Goal: Task Accomplishment & Management: Use online tool/utility

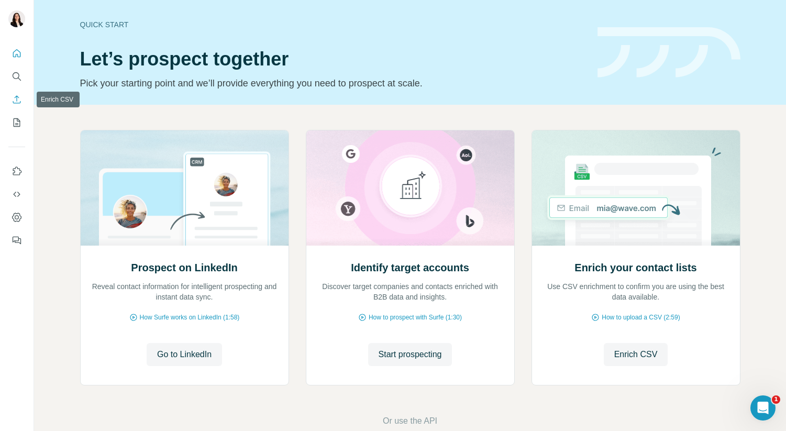
click at [17, 99] on icon "Enrich CSV" at bounding box center [17, 99] width 10 height 10
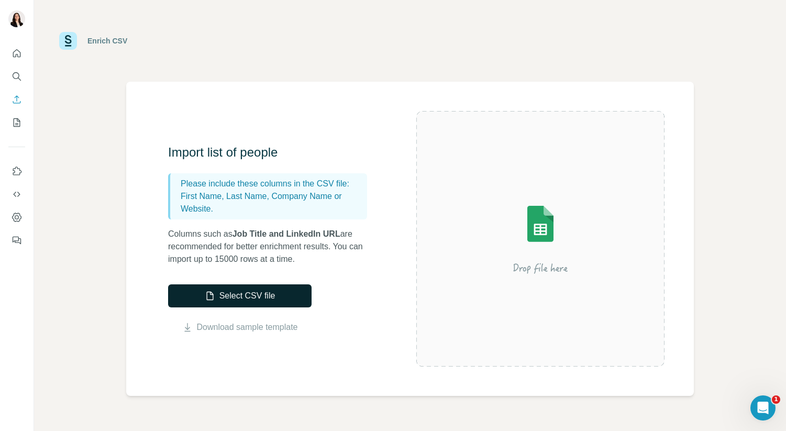
click at [244, 296] on button "Select CSV file" at bounding box center [239, 295] width 143 height 23
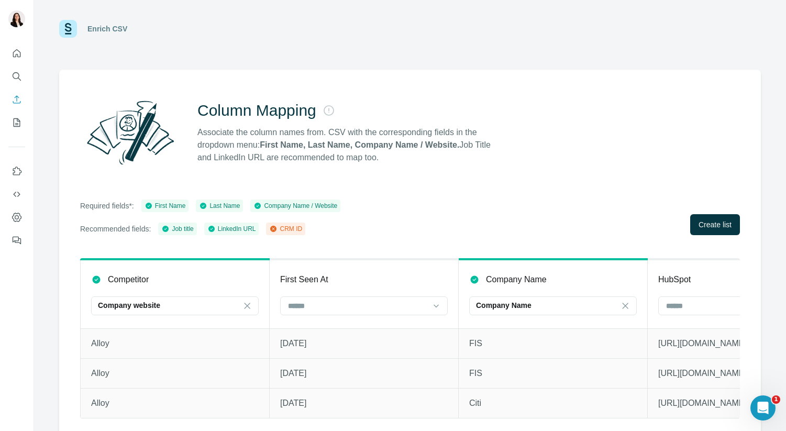
scroll to position [18, 0]
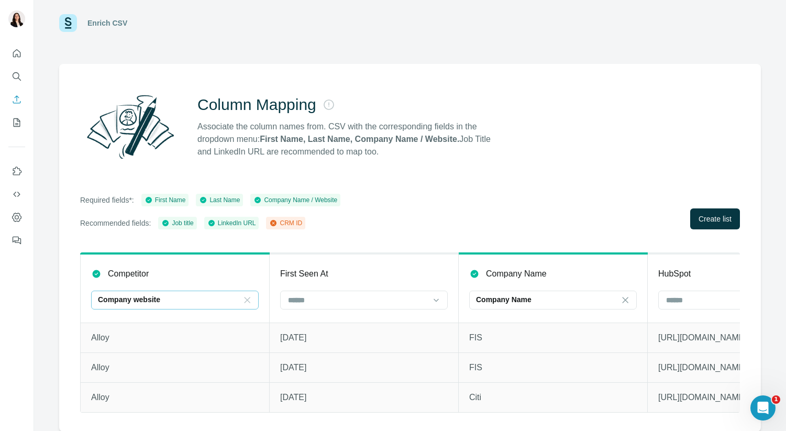
click at [247, 299] on icon at bounding box center [247, 300] width 6 height 6
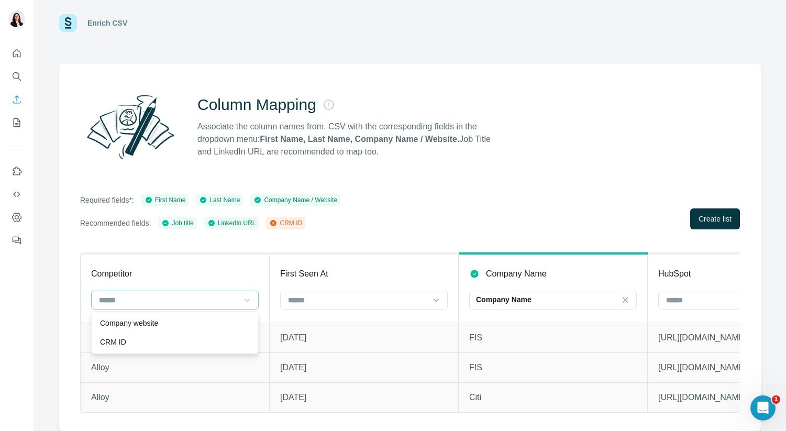
click at [240, 273] on div "Competitor" at bounding box center [175, 273] width 168 height 13
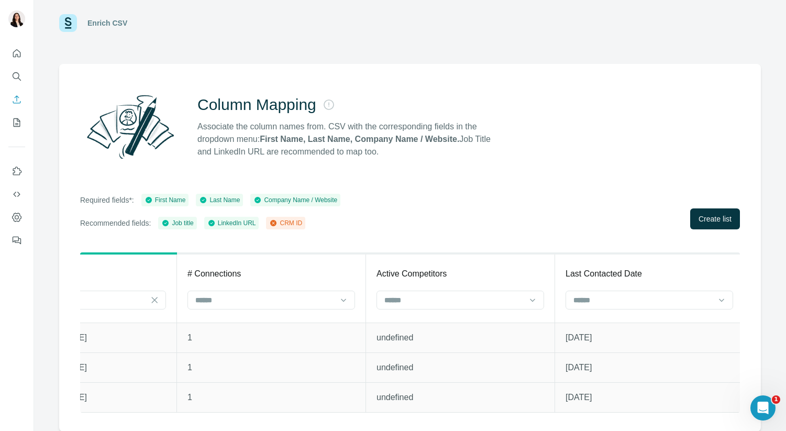
scroll to position [0, 1420]
click at [718, 219] on span "Create list" at bounding box center [714, 219] width 33 height 10
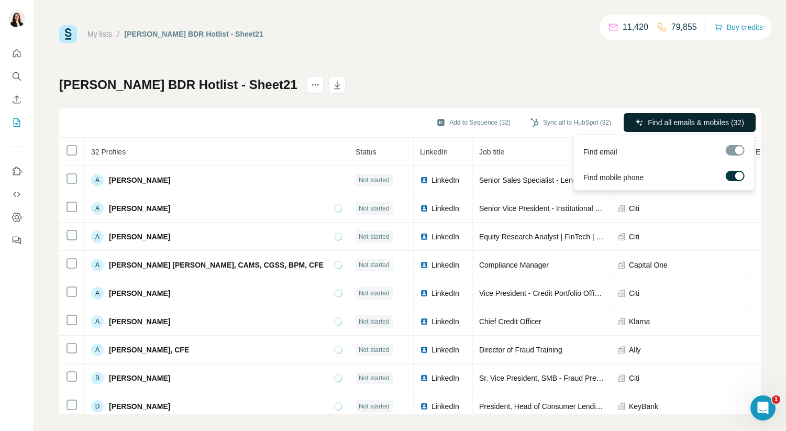
click at [696, 121] on span "Find all emails & mobiles (32)" at bounding box center [695, 122] width 96 height 10
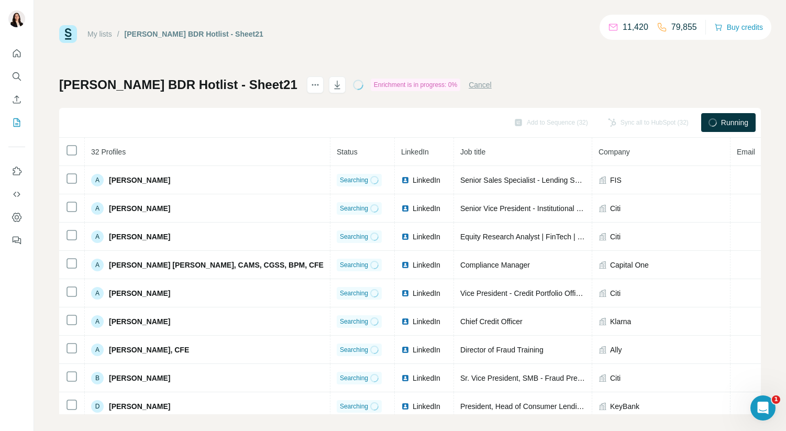
click at [432, 75] on div "My lists / Alexandra Loumidis BDR Hotlist - Sheet21 11,420 79,855 Buy credits A…" at bounding box center [409, 219] width 701 height 389
click at [501, 21] on div "My lists / Alexandra Loumidis BDR Hotlist - Sheet21 11,420 79,855 Buy credits A…" at bounding box center [410, 215] width 752 height 431
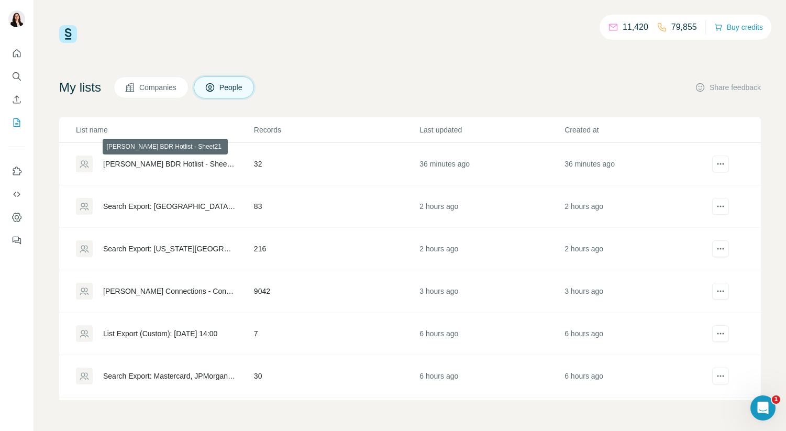
click at [168, 165] on div "[PERSON_NAME] BDR Hotlist - Sheet21" at bounding box center [169, 164] width 133 height 10
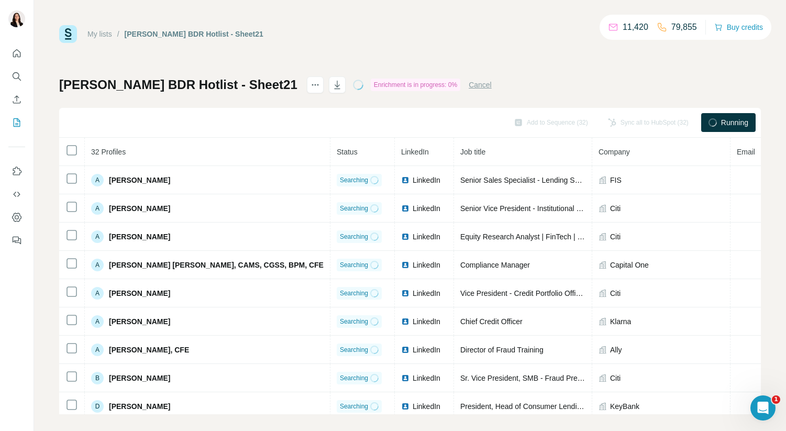
click at [492, 85] on button "Cancel" at bounding box center [479, 85] width 23 height 10
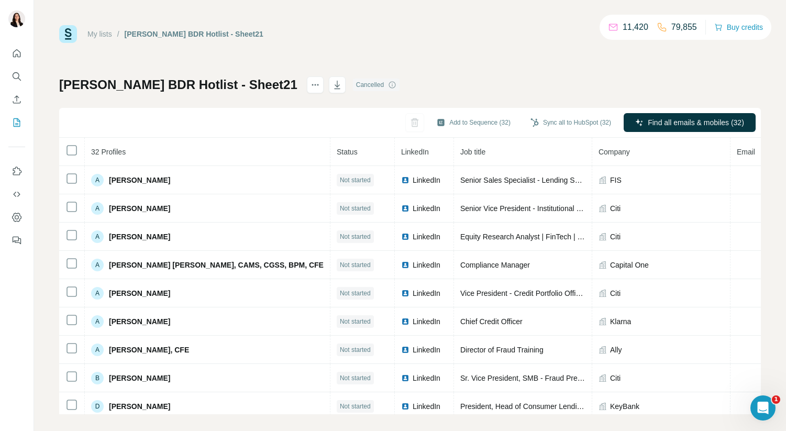
click at [393, 80] on div "Cancelled" at bounding box center [376, 85] width 47 height 13
click at [398, 80] on div "Cancelled" at bounding box center [376, 85] width 47 height 13
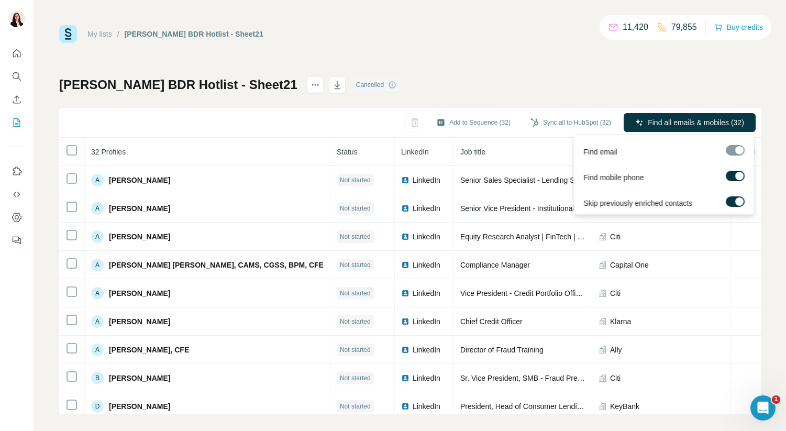
click at [735, 175] on div at bounding box center [739, 176] width 8 height 8
click at [739, 200] on div at bounding box center [739, 201] width 8 height 8
click at [739, 200] on label at bounding box center [734, 201] width 19 height 10
click at [719, 123] on span "Find all emails (32)" at bounding box center [714, 122] width 62 height 10
